Goal: Communication & Community: Answer question/provide support

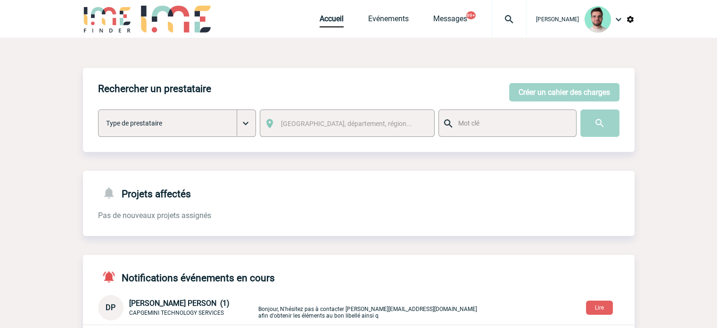
click at [75, 51] on body "Benjamin ROLAND Accueil Evénements 99+" at bounding box center [358, 322] width 717 height 645
click at [320, 14] on link "Accueil" at bounding box center [332, 20] width 24 height 13
click at [371, 29] on div "Accueil Evénements Messages 99+ Projet, client Projet, client" at bounding box center [423, 19] width 207 height 38
click at [371, 22] on link "Evénements" at bounding box center [388, 20] width 41 height 13
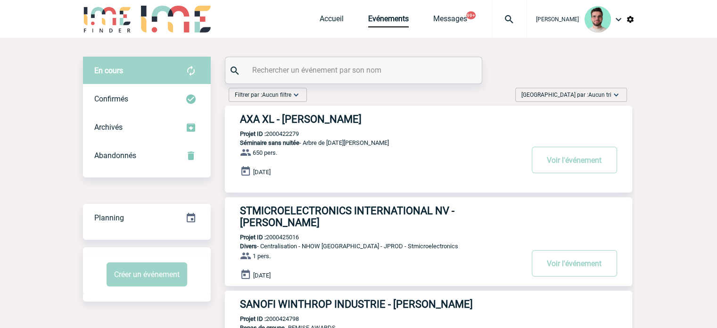
click at [322, 68] on input "text" at bounding box center [355, 70] width 210 height 14
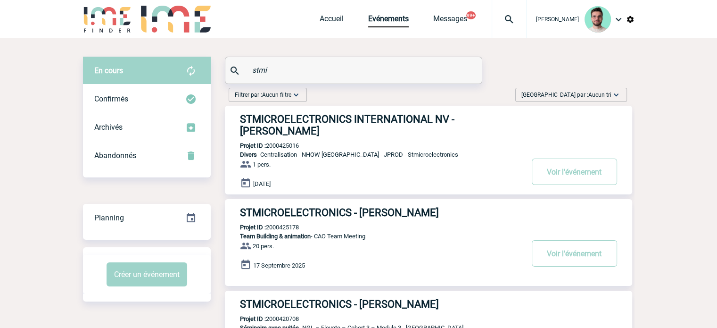
scroll to position [141, 0]
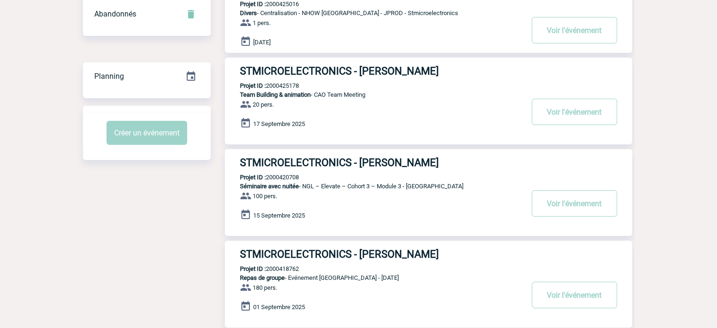
click at [289, 178] on p "Projet ID : 2000420708" at bounding box center [262, 176] width 74 height 7
copy p "2000420708"
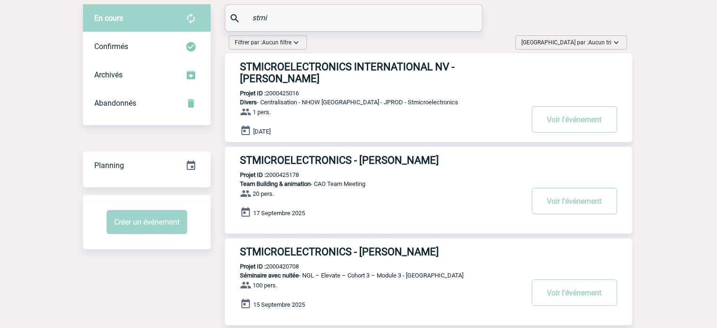
scroll to position [0, 0]
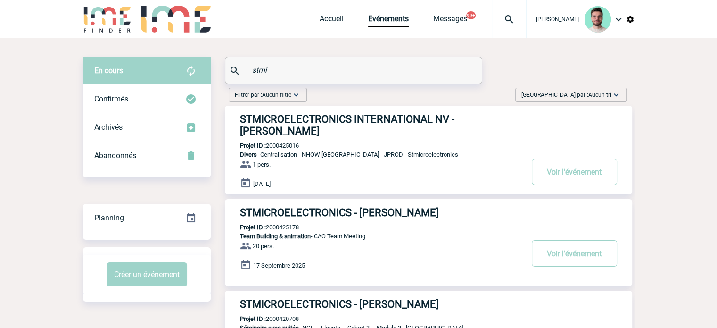
click at [268, 68] on input "stmi" at bounding box center [355, 70] width 210 height 14
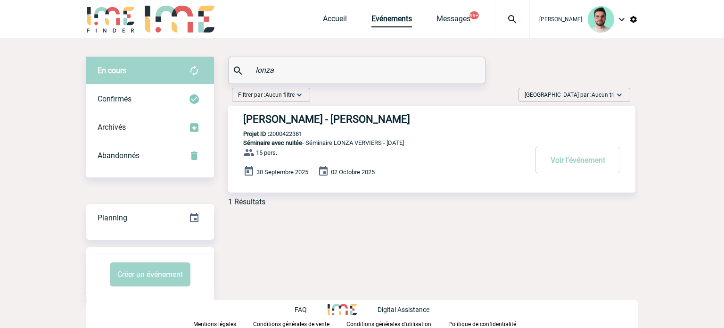
click at [281, 130] on p "Projet ID : 2000422381" at bounding box center [265, 133] width 74 height 7
click at [285, 133] on p "Projet ID : 2000422381" at bounding box center [265, 133] width 74 height 7
copy p "2000422381"
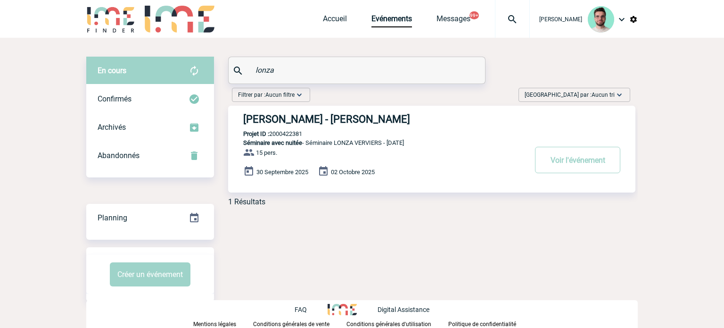
click at [260, 67] on input "lonza" at bounding box center [358, 70] width 210 height 14
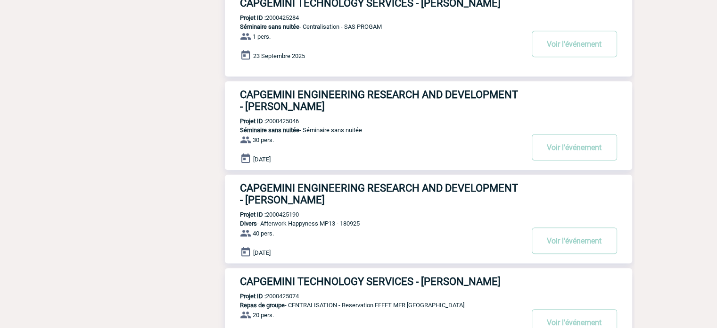
scroll to position [756, 0]
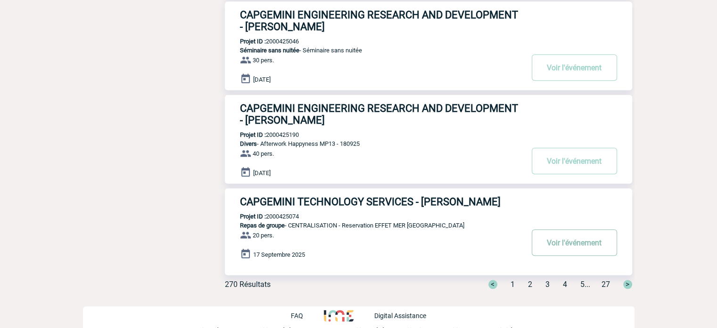
type input "capgemini"
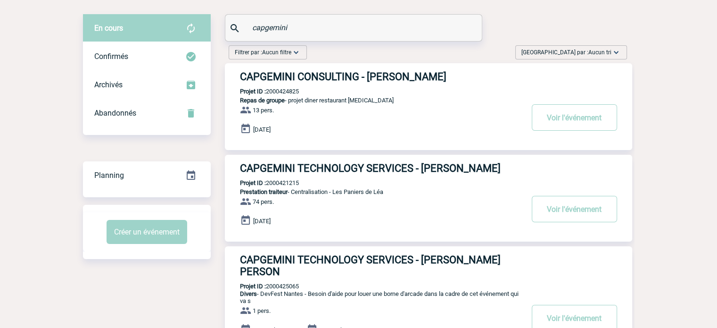
scroll to position [0, 0]
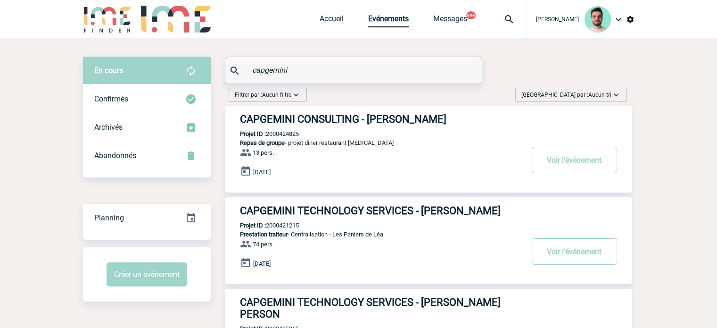
click at [506, 14] on img at bounding box center [509, 19] width 34 height 11
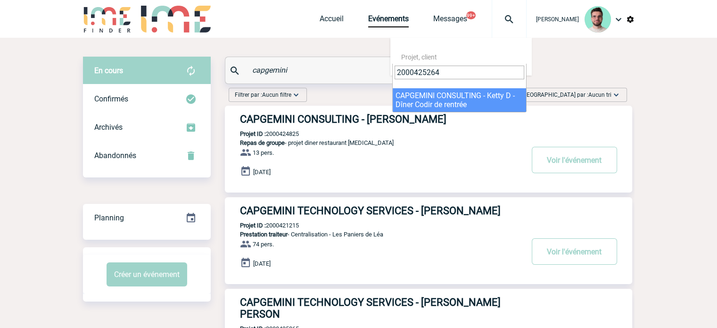
type input "2000425264"
select select "24765"
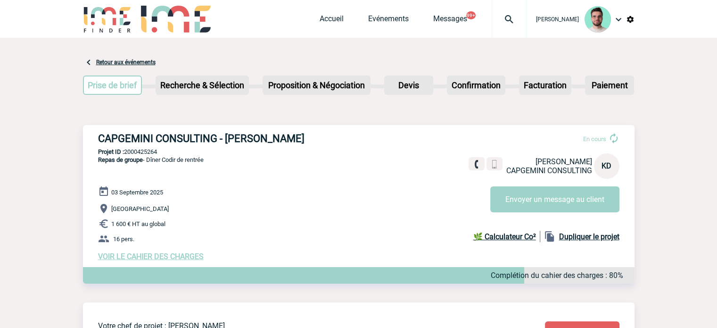
click at [147, 151] on p "Projet ID : 2000425264" at bounding box center [359, 151] width 552 height 7
copy p "2000425264"
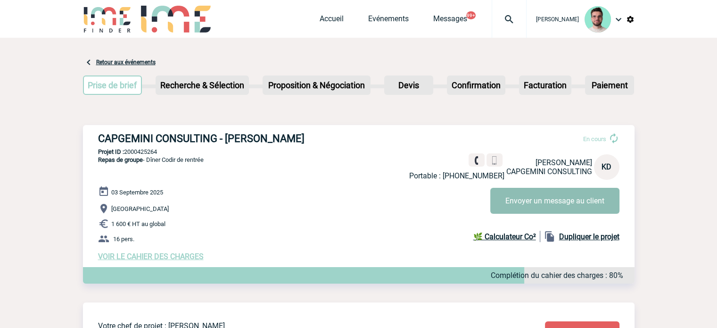
click at [529, 193] on button "Envoyer un message au client" at bounding box center [554, 201] width 129 height 26
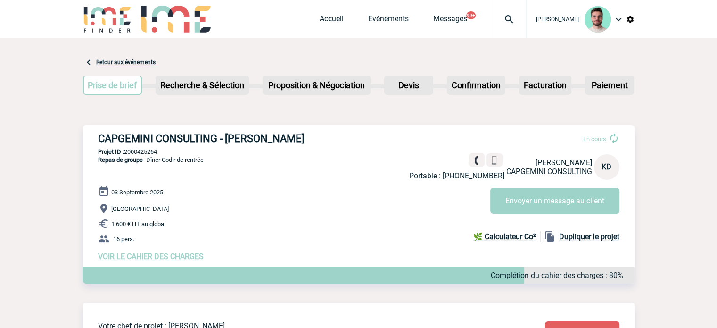
click at [92, 101] on div "Prise de brief Etape suivante Recherche & Sélection Etape suivante Devis" at bounding box center [359, 87] width 552 height 38
click at [368, 16] on link "Evénements" at bounding box center [388, 20] width 41 height 13
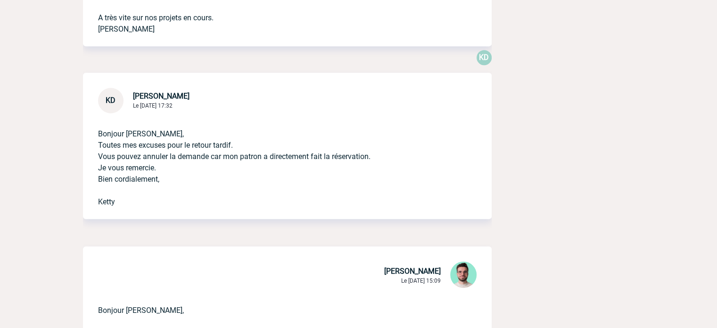
scroll to position [424, 0]
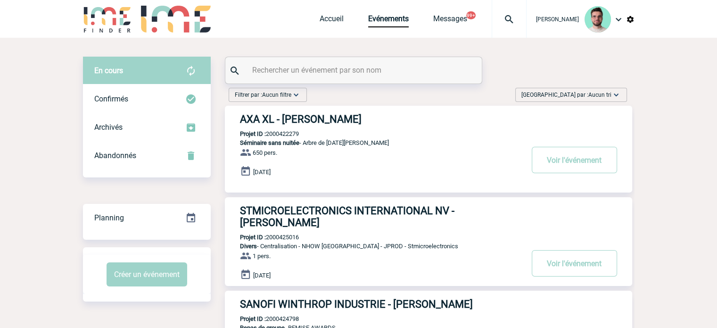
click at [287, 66] on input "text" at bounding box center [355, 70] width 210 height 14
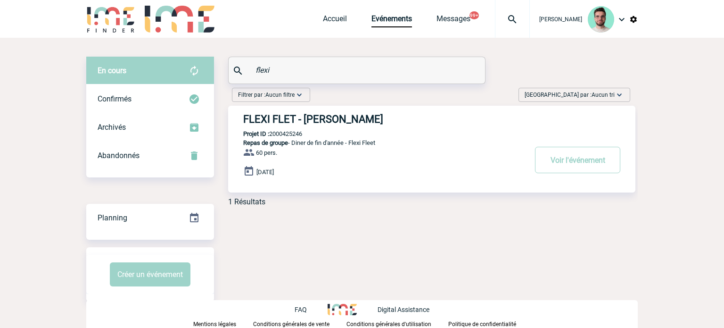
type input "flexi"
click at [287, 132] on p "Projet ID : 2000425246" at bounding box center [265, 133] width 74 height 7
click at [286, 134] on p "Projet ID : 2000425246" at bounding box center [265, 133] width 74 height 7
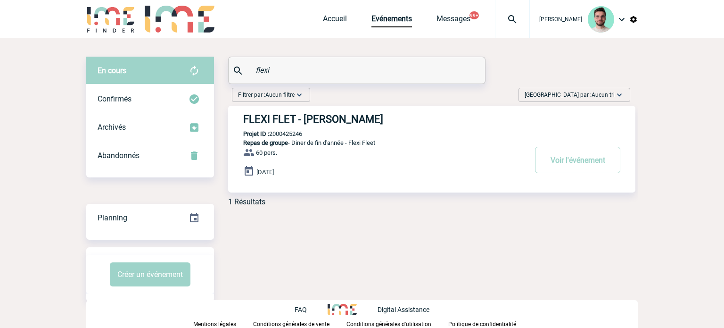
copy p "2000425246"
click at [298, 121] on h3 "FLEXI FLET - Clara POCZATEK" at bounding box center [384, 119] width 283 height 12
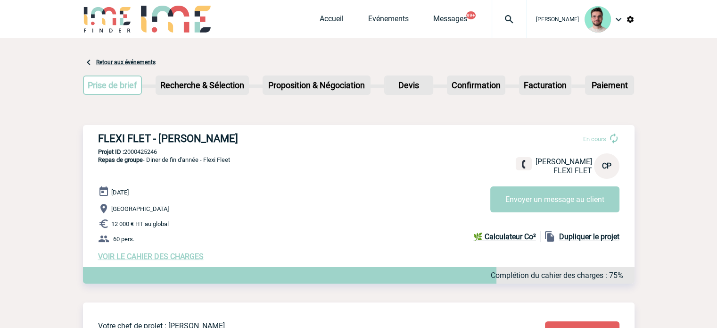
click at [343, 175] on div "FLEXI FLET - Clara POCZATEK En cours Clara POCZATEK FLEXI FLET CP Envoyer un me…" at bounding box center [359, 196] width 552 height 143
click at [383, 20] on link "Evénements" at bounding box center [388, 20] width 41 height 13
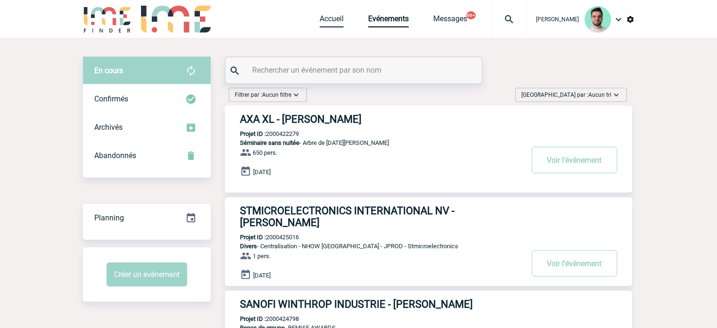
click at [322, 16] on link "Accueil" at bounding box center [332, 20] width 24 height 13
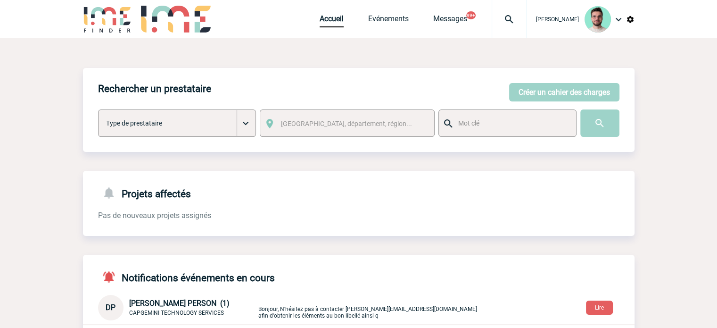
click at [505, 21] on img at bounding box center [509, 19] width 34 height 11
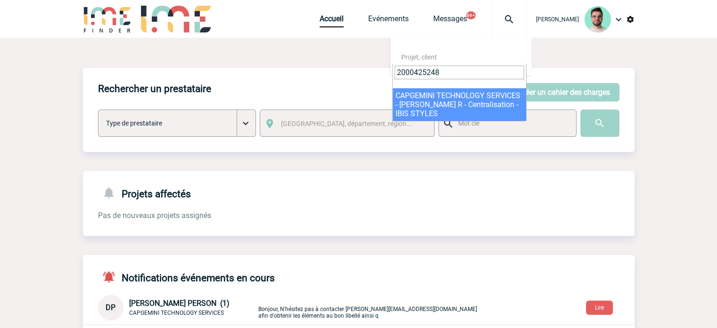
type input "2000425248"
select select "24749"
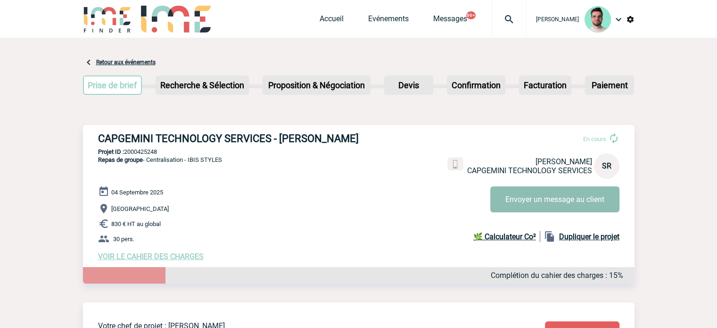
click at [526, 192] on button "Envoyer un message au client" at bounding box center [554, 199] width 129 height 26
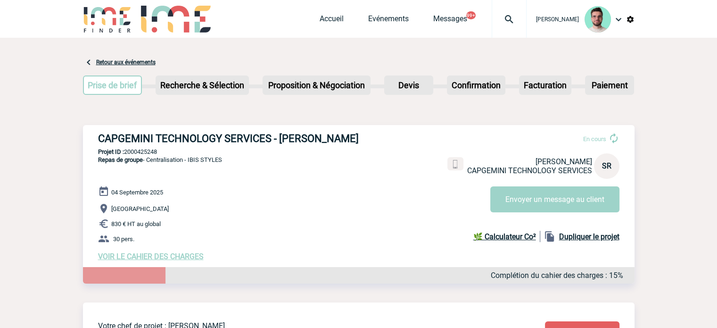
click at [507, 24] on img at bounding box center [509, 19] width 34 height 11
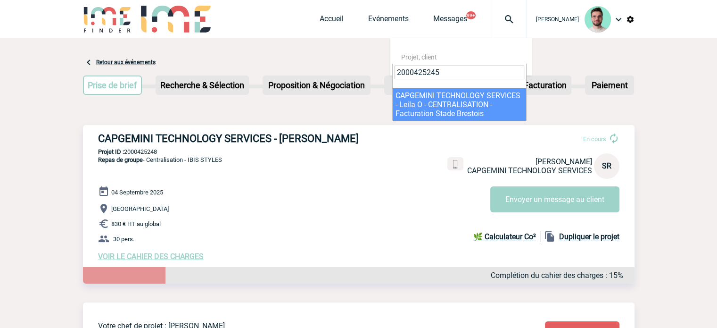
type input "2000425245"
select select "24746"
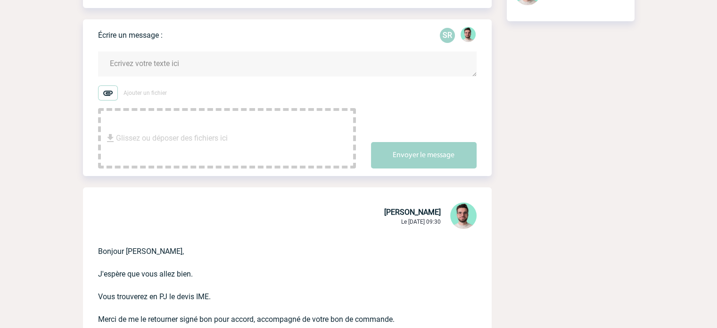
scroll to position [94, 0]
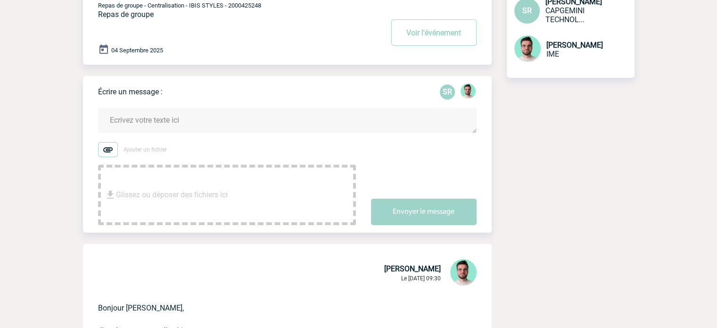
click at [211, 116] on textarea at bounding box center [287, 120] width 379 height 25
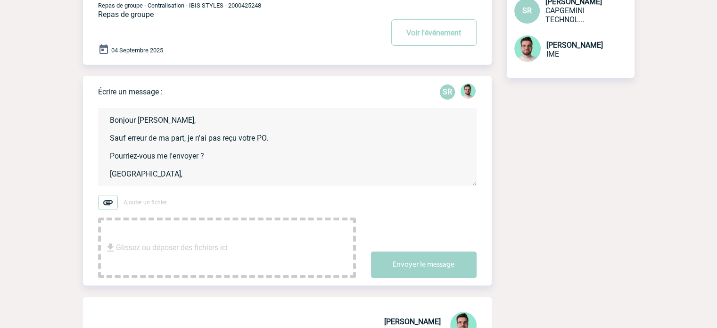
scroll to position [2, 0]
type textarea "Bonjour Séverine, Sauf erreur de ma part, je n'ai pas reçu votre PO. Pourriez-v…"
click at [445, 280] on div "Écrire un message : SR Bonjour Séverine, Sauf erreur de ma part, je n'ai pas re…" at bounding box center [295, 180] width 394 height 209
click at [445, 270] on button "Envoyer le message" at bounding box center [424, 264] width 106 height 26
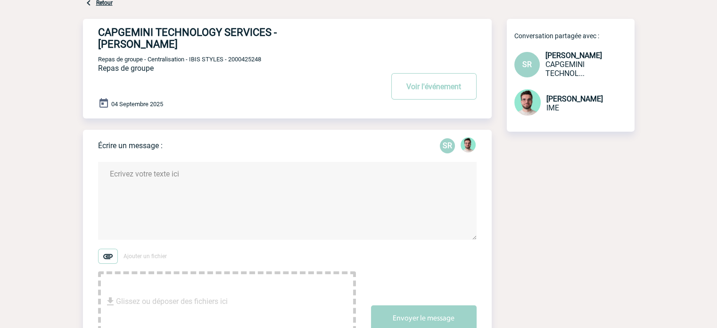
scroll to position [0, 0]
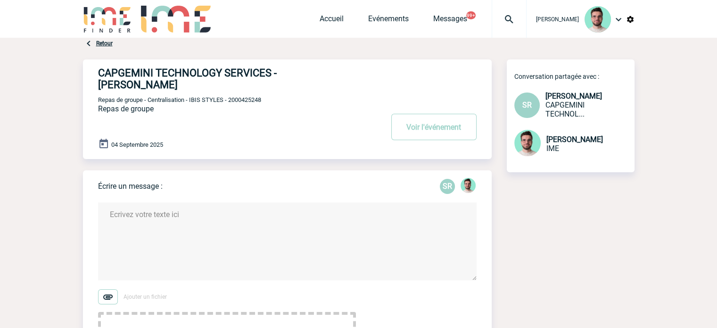
click at [245, 101] on span "Repas de groupe - Centralisation - IBIS STYLES - 2000425248" at bounding box center [179, 99] width 163 height 7
copy span "2000425248"
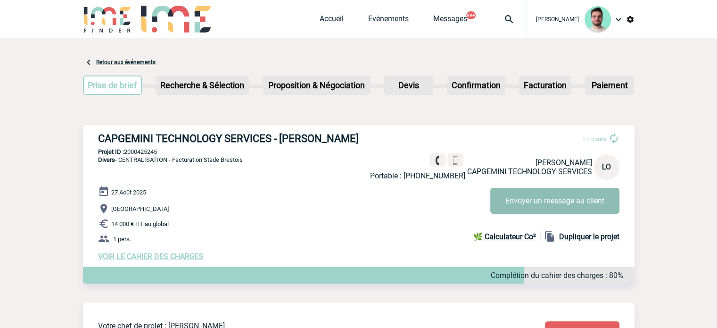
click at [510, 200] on button "Envoyer un message au client" at bounding box center [554, 201] width 129 height 26
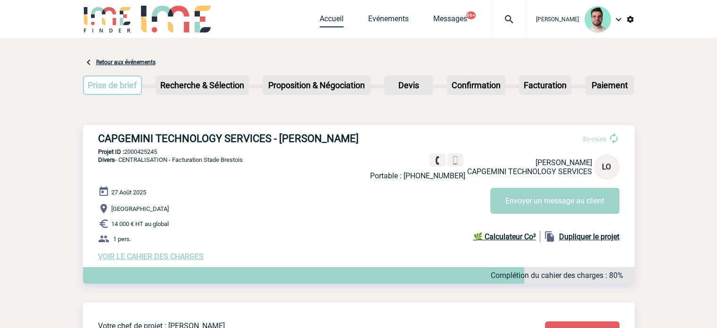
click at [330, 22] on link "Accueil" at bounding box center [332, 20] width 24 height 13
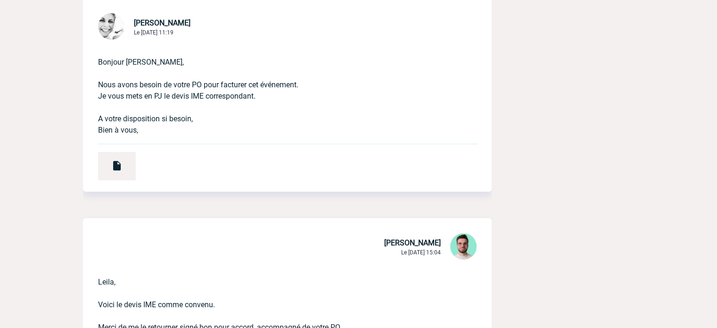
scroll to position [236, 0]
